Goal: Answer question/provide support

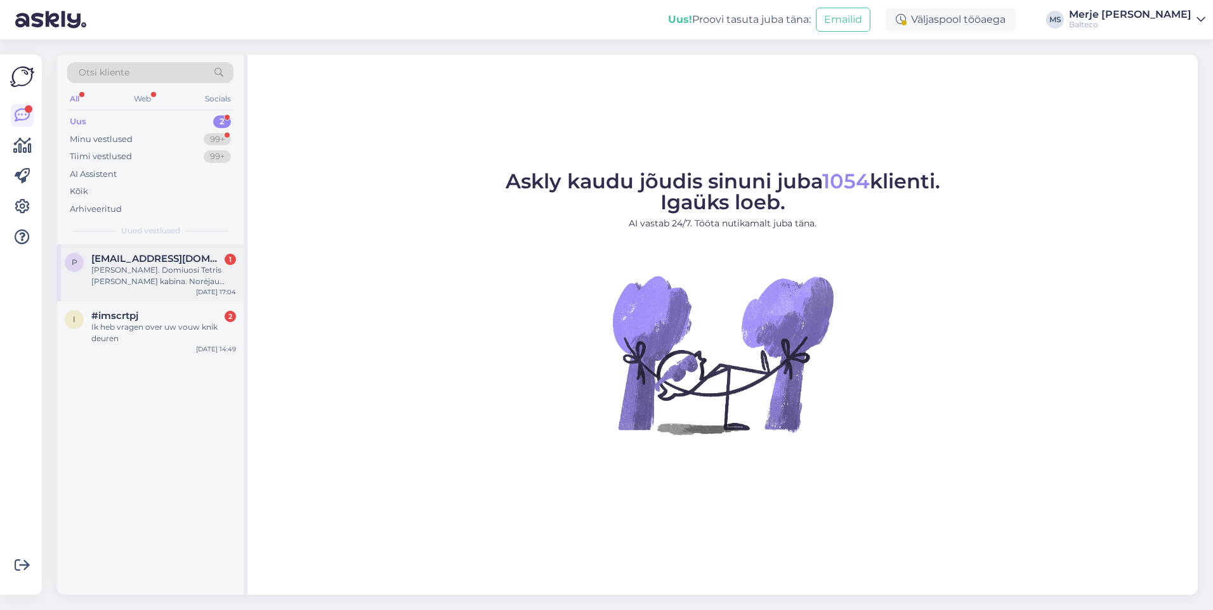
click at [157, 263] on span "[EMAIL_ADDRESS][DOMAIN_NAME]" at bounding box center [157, 258] width 132 height 11
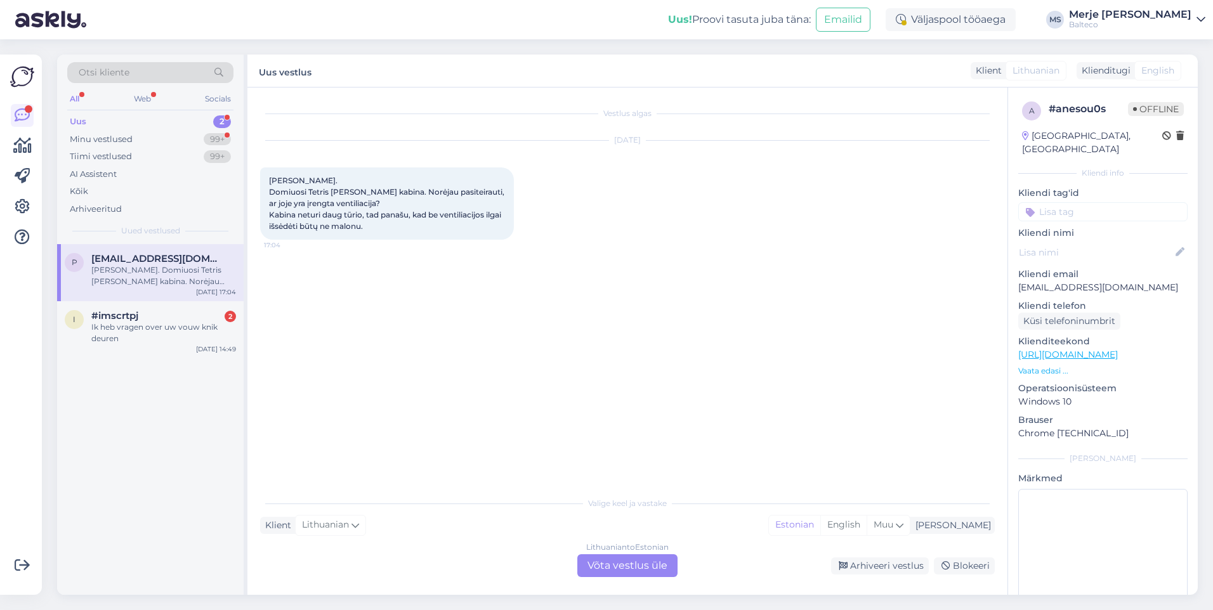
click at [633, 560] on div "Lithuanian to Estonian Võta vestlus üle" at bounding box center [627, 566] width 100 height 23
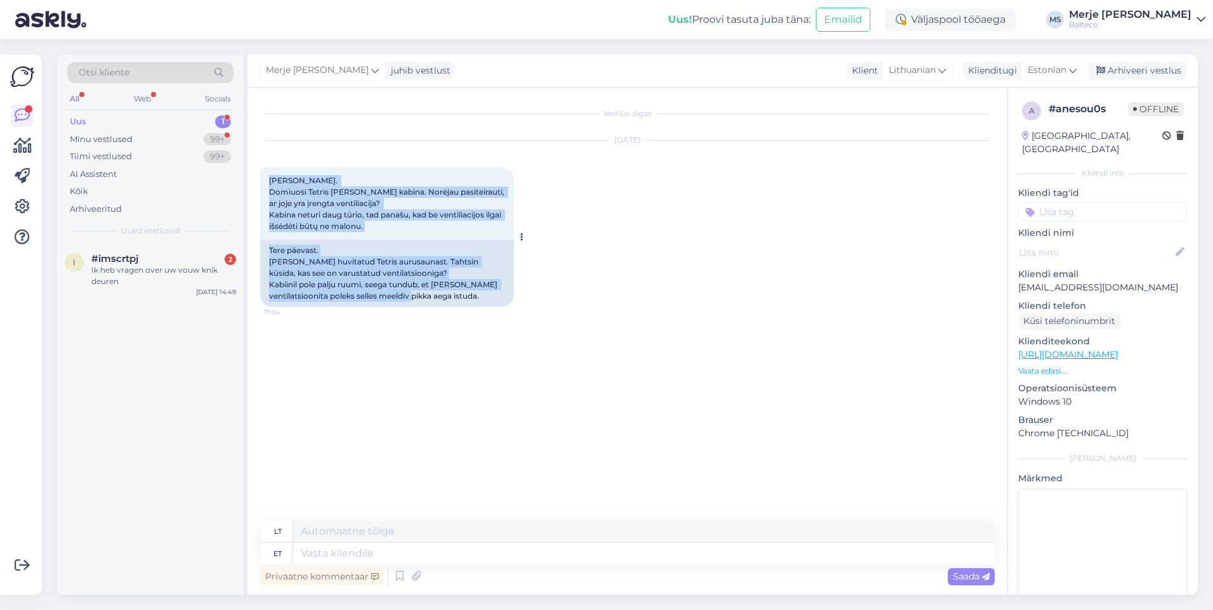
drag, startPoint x: 269, startPoint y: 180, endPoint x: 491, endPoint y: 299, distance: 251.6
click at [491, 299] on div "[PERSON_NAME]. Domiuosi Tetris [PERSON_NAME] kabina. Norėjau pasiteirauti, ar j…" at bounding box center [387, 238] width 254 height 140
copy div "[PERSON_NAME]. Domiuosi Tetris [PERSON_NAME] kabina. Norėjau pasiteirauti, ar j…"
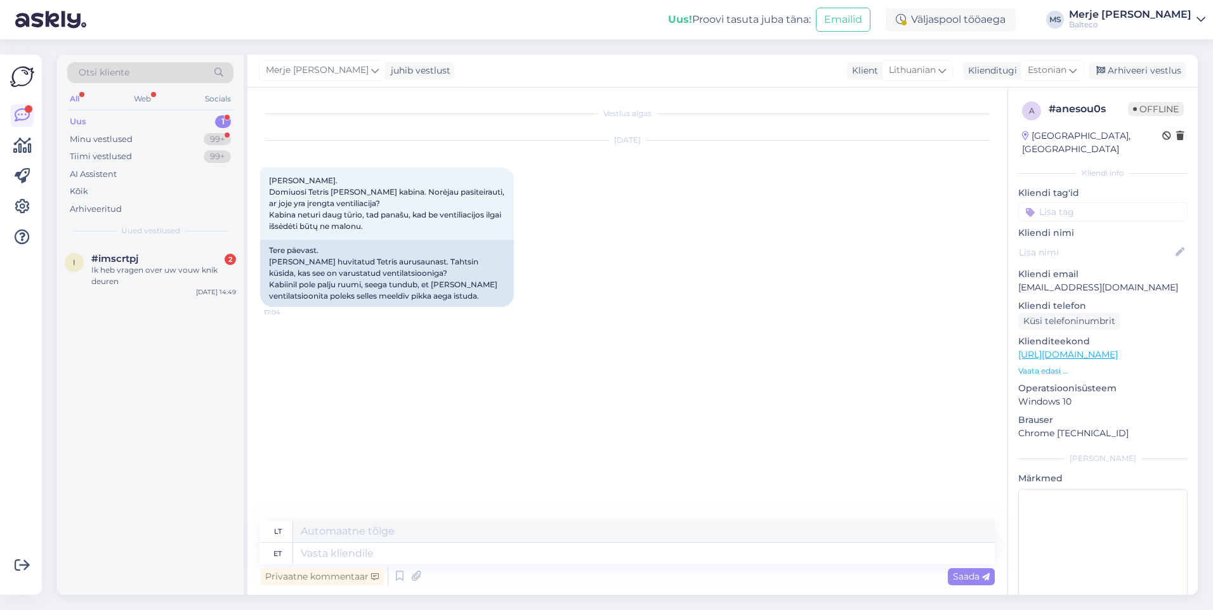
click at [1147, 268] on p "Kliendi email" at bounding box center [1103, 274] width 169 height 13
drag, startPoint x: 1149, startPoint y: 276, endPoint x: 1017, endPoint y: 268, distance: 132.2
click at [1017, 268] on div "a # anesou0s Offline [GEOGRAPHIC_DATA], [GEOGRAPHIC_DATA] Kliendi info Kliendi …" at bounding box center [1103, 355] width 190 height 535
copy p "[EMAIL_ADDRESS][DOMAIN_NAME]"
